Goal: Find specific page/section

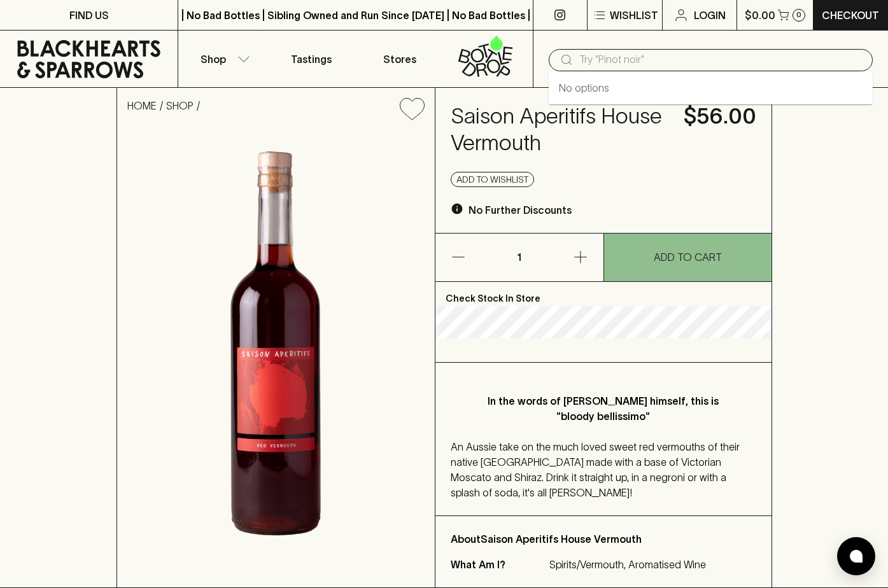
click at [598, 62] on input "text" at bounding box center [720, 60] width 283 height 20
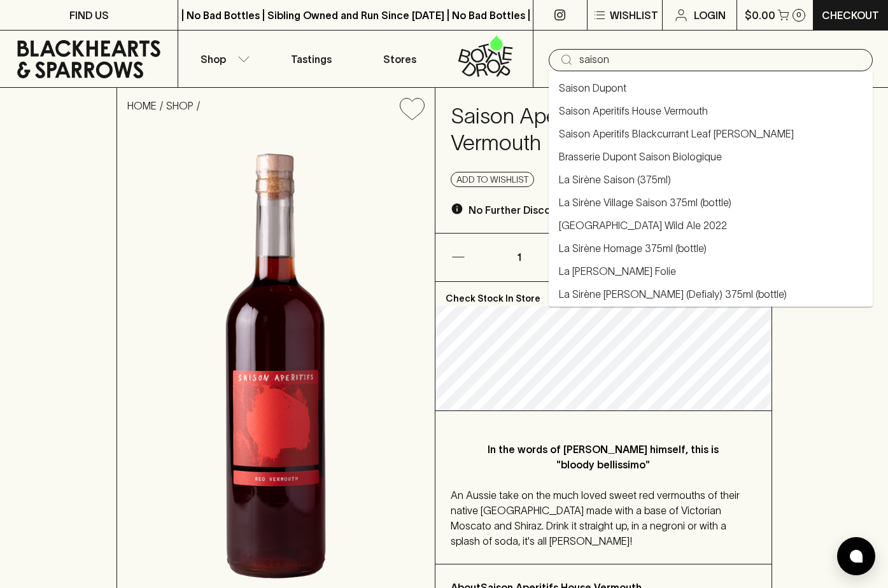
type input "saison"
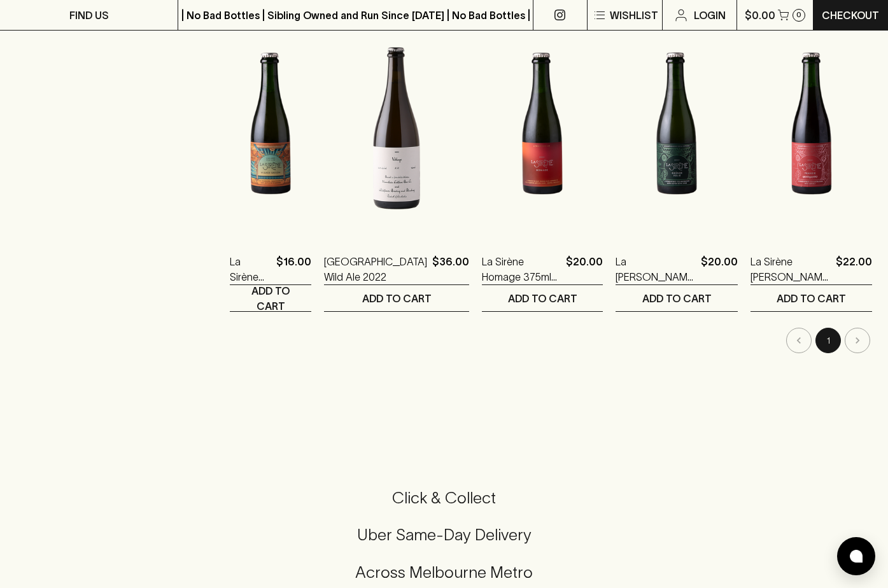
scroll to position [764, 0]
